Goal: Information Seeking & Learning: Learn about a topic

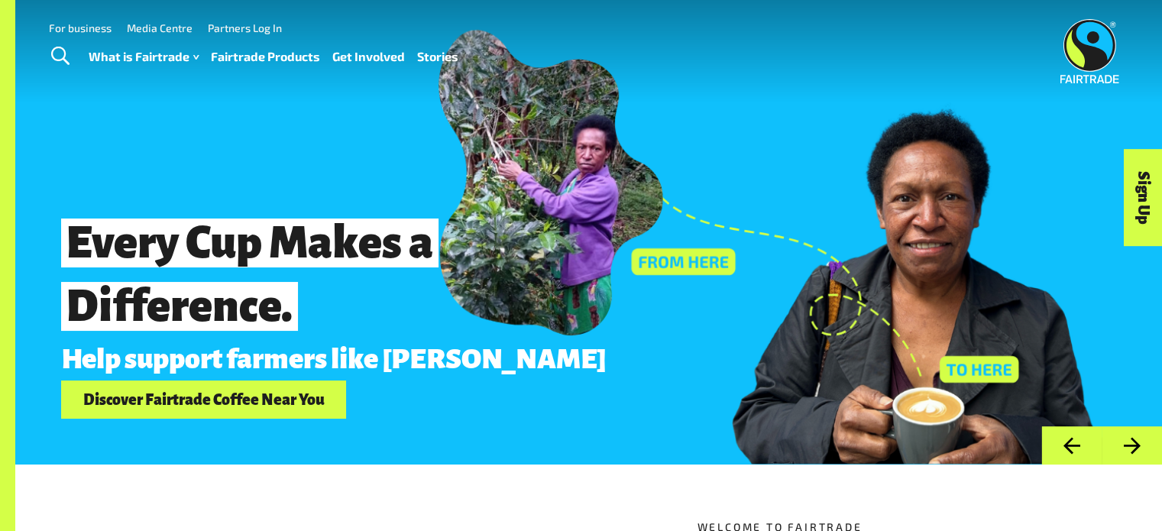
click at [1097, 42] on img at bounding box center [1089, 51] width 59 height 64
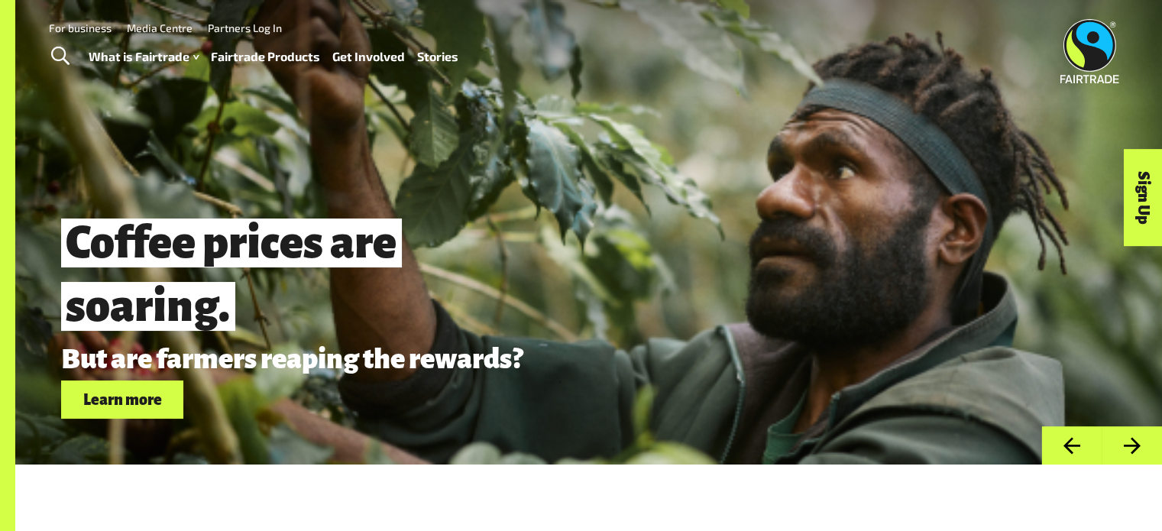
click at [1140, 447] on button "Next" at bounding box center [1132, 445] width 60 height 39
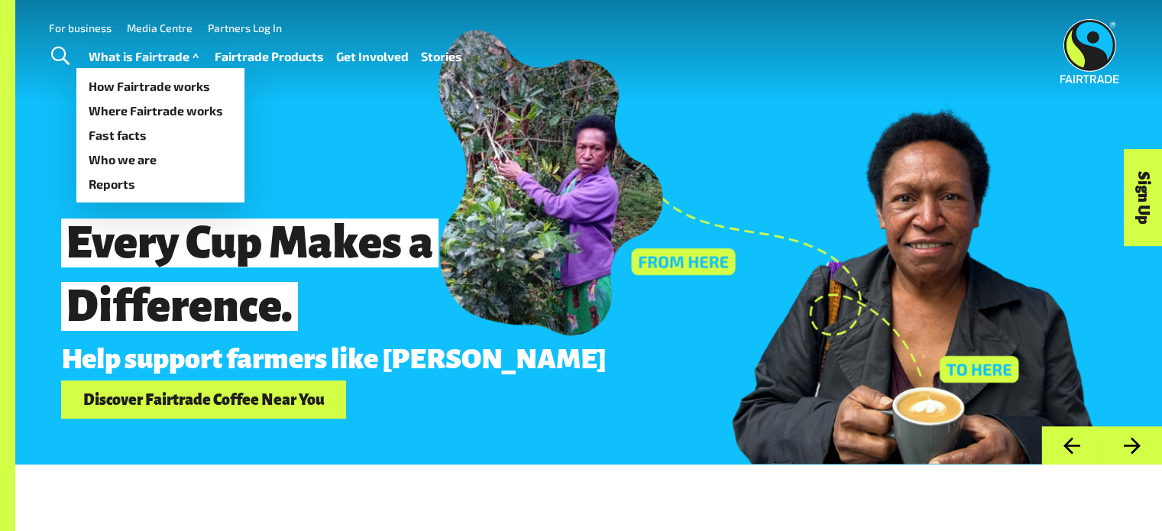
click at [173, 62] on link "What is Fairtrade" at bounding box center [146, 57] width 114 height 22
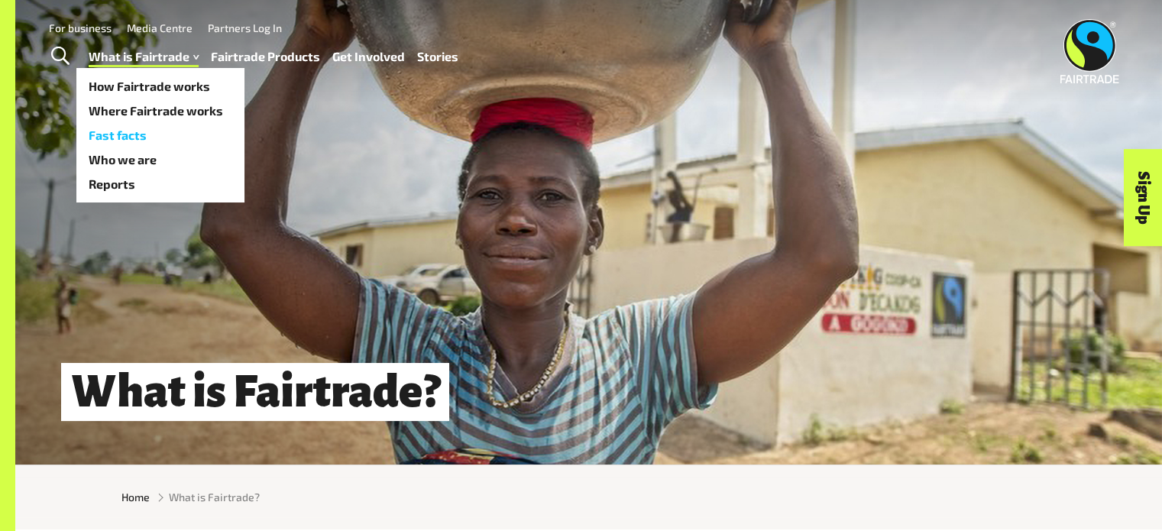
click at [136, 137] on link "Fast facts" at bounding box center [160, 135] width 168 height 24
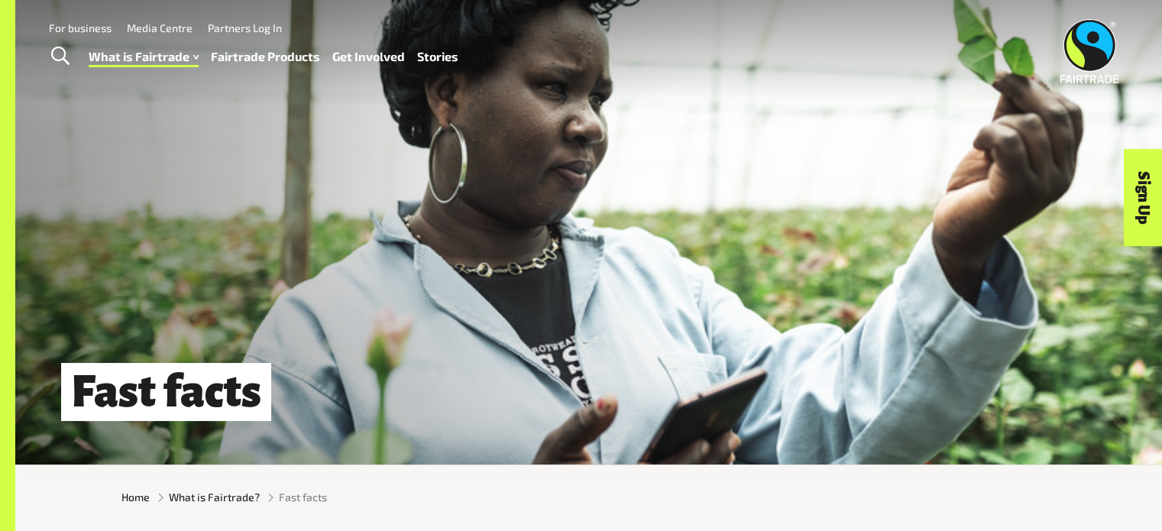
click at [265, 55] on link "Fairtrade Products" at bounding box center [265, 57] width 109 height 22
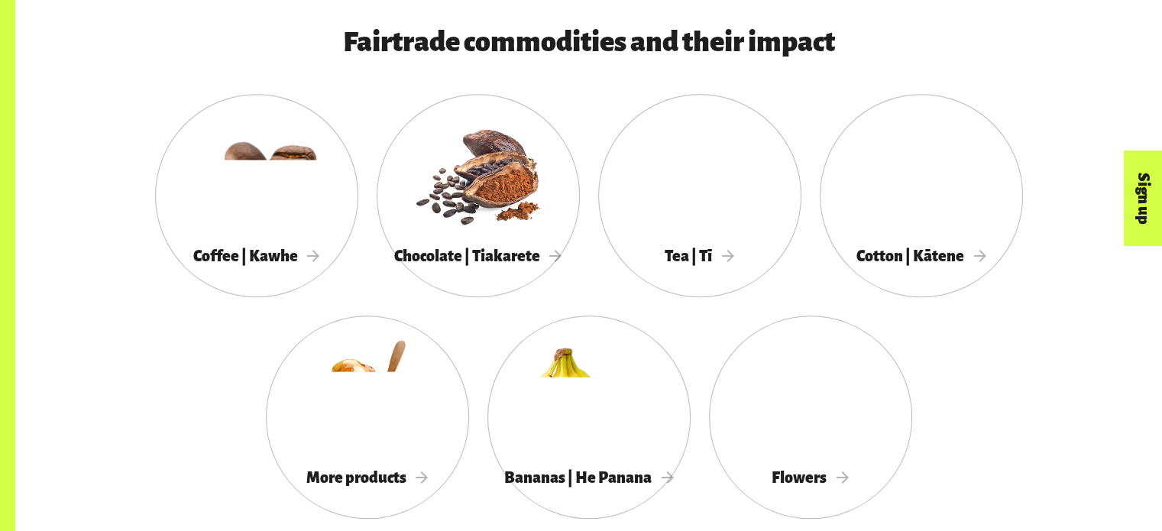
scroll to position [1430, 0]
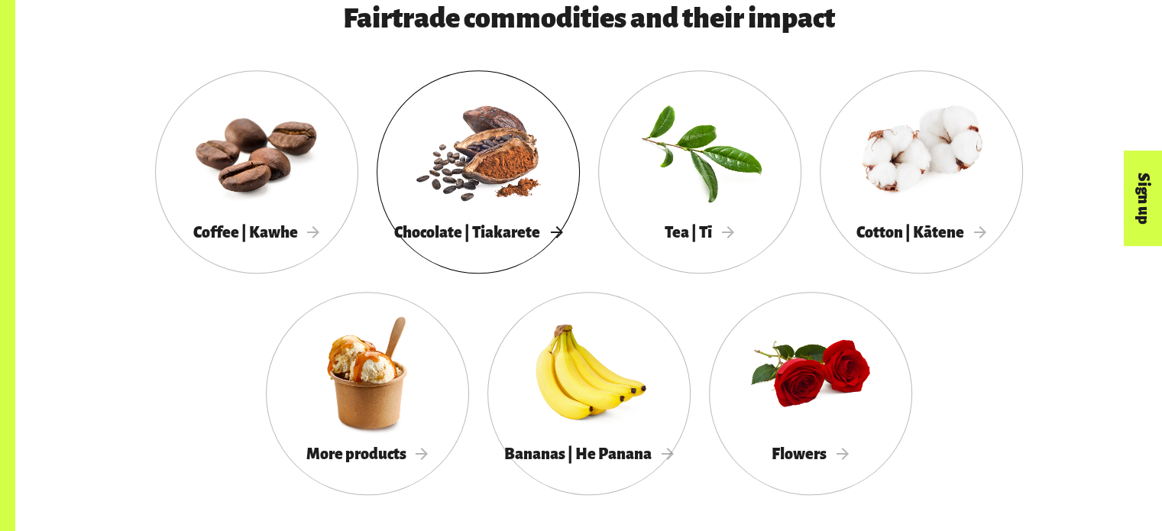
click at [468, 216] on div at bounding box center [478, 151] width 203 height 132
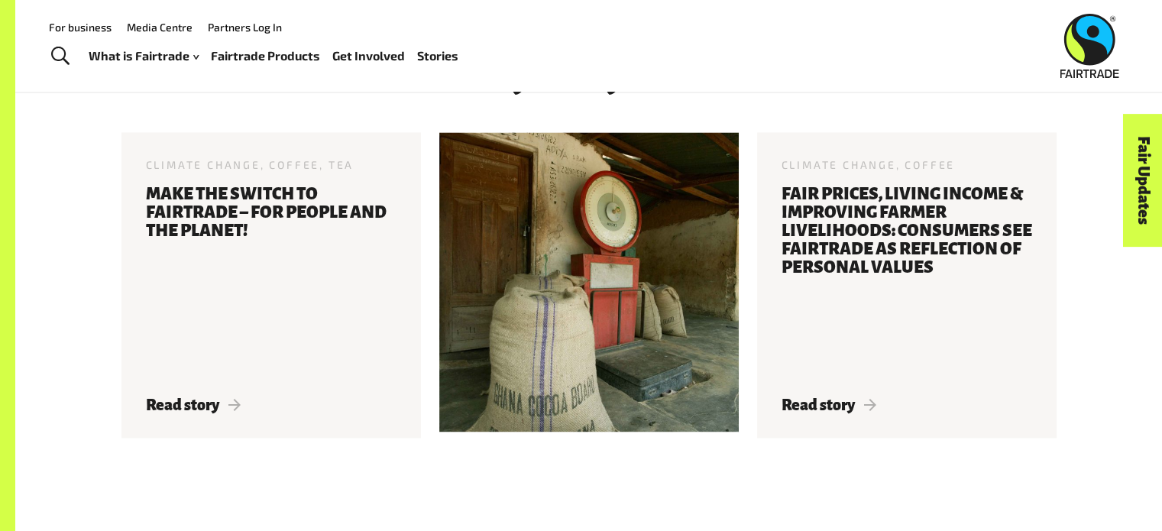
scroll to position [2357, 0]
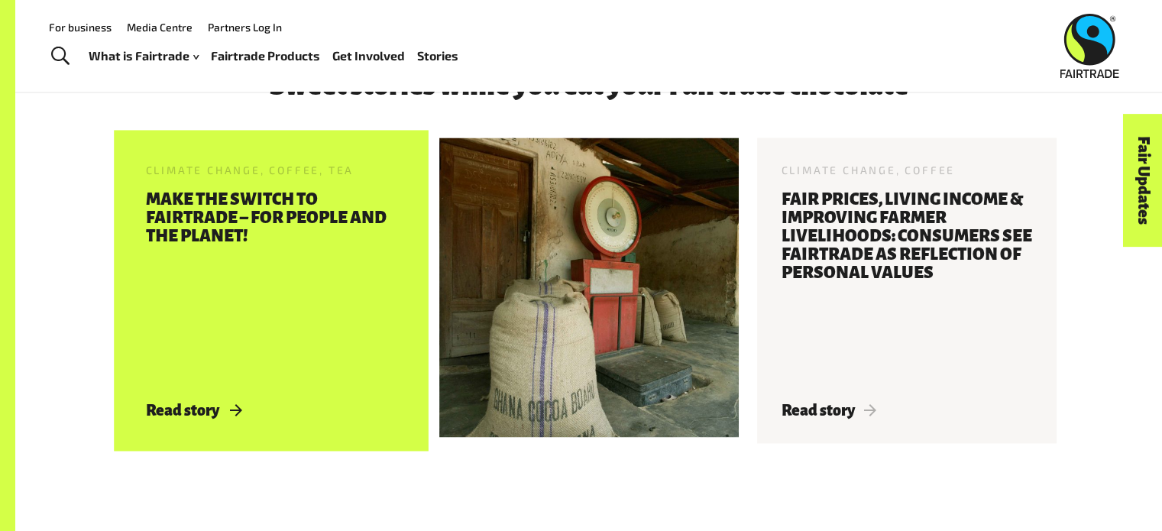
click at [180, 400] on div "Climate Change, Coffee, Tea 3 May 2019 Make the Switch to Fairtrade – for peopl…" at bounding box center [271, 291] width 300 height 306
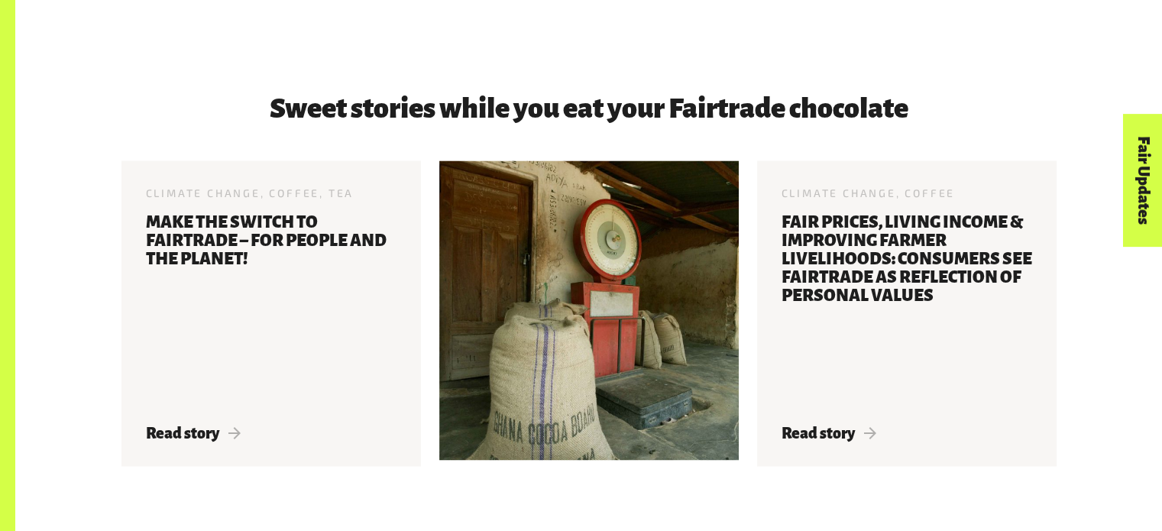
scroll to position [2357, 0]
